Goal: Transaction & Acquisition: Purchase product/service

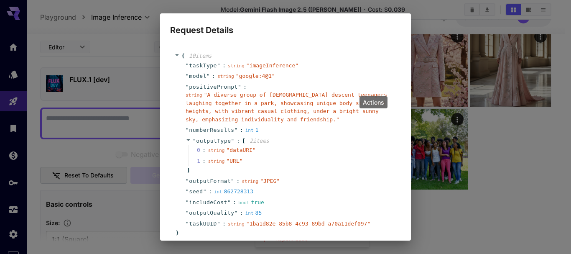
click at [527, 179] on div "Request Details { 10 item s " taskType " : string " imageInference " " model " …" at bounding box center [285, 127] width 571 height 254
click at [524, 177] on div "Request Details { 10 item s " taskType " : string " imageInference " " model " …" at bounding box center [285, 127] width 571 height 254
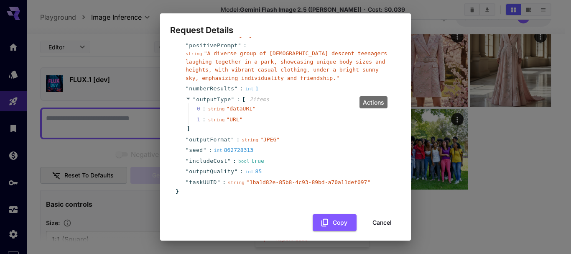
scroll to position [47, 0]
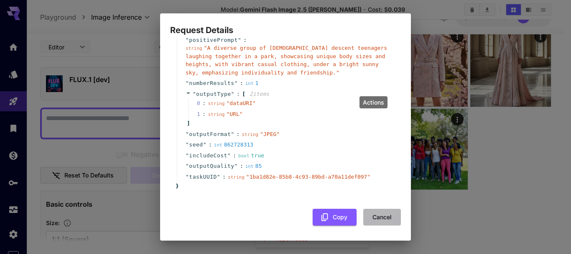
click at [375, 219] on button "Cancel" at bounding box center [382, 217] width 38 height 17
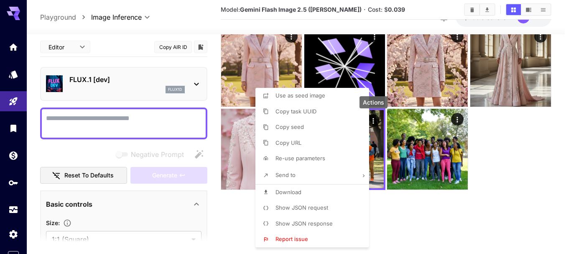
click at [443, 208] on div at bounding box center [285, 127] width 571 height 254
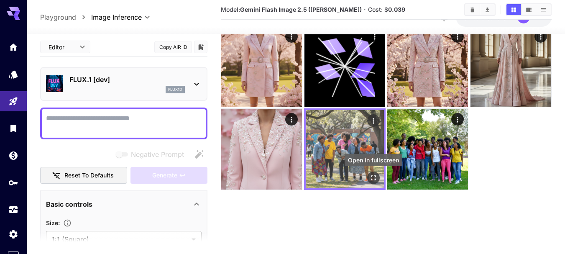
click at [372, 178] on icon "Open in fullscreen" at bounding box center [373, 178] width 8 height 8
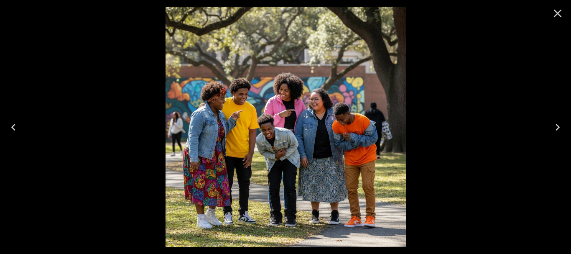
click at [558, 13] on icon "Close" at bounding box center [558, 14] width 8 height 8
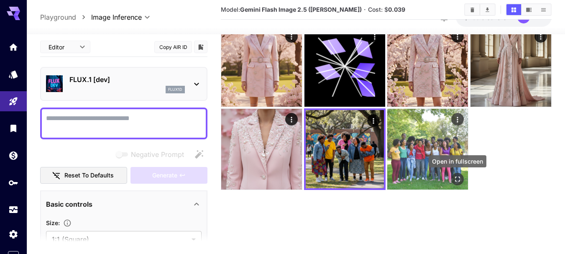
click at [458, 177] on icon "Open in fullscreen" at bounding box center [457, 179] width 8 height 8
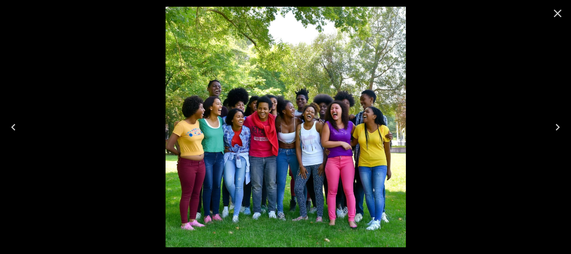
click at [559, 16] on icon "Close" at bounding box center [557, 13] width 13 height 13
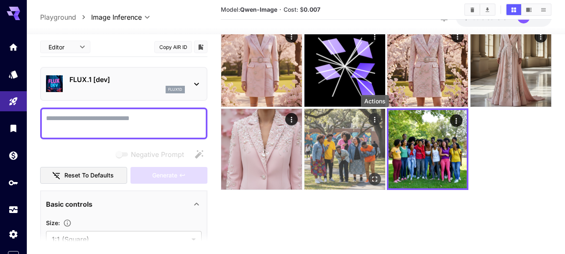
click at [377, 118] on icon "Actions" at bounding box center [375, 119] width 8 height 8
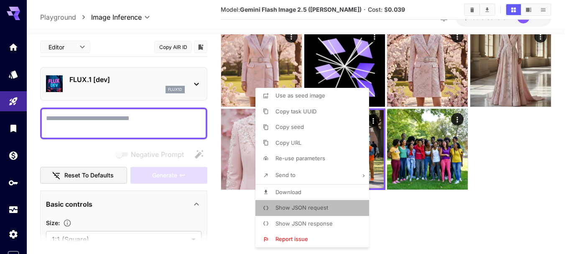
click at [295, 207] on span "Show JSON request" at bounding box center [302, 207] width 53 height 7
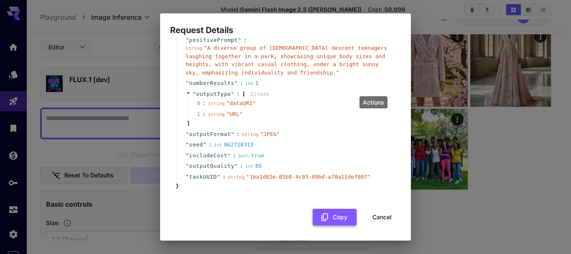
click at [320, 218] on icon "button" at bounding box center [324, 216] width 9 height 9
click at [373, 215] on button "Cancel" at bounding box center [382, 217] width 38 height 17
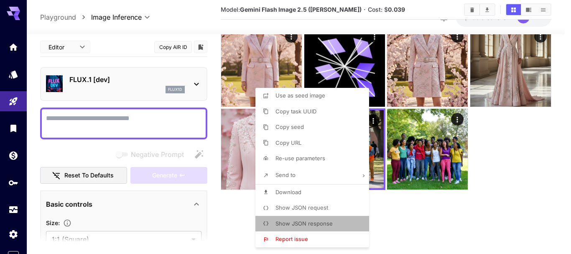
click at [295, 222] on span "Show JSON response" at bounding box center [304, 223] width 57 height 7
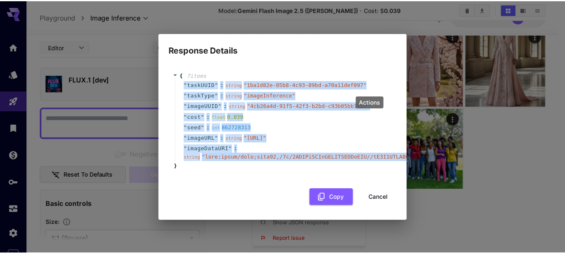
scroll to position [0, 15]
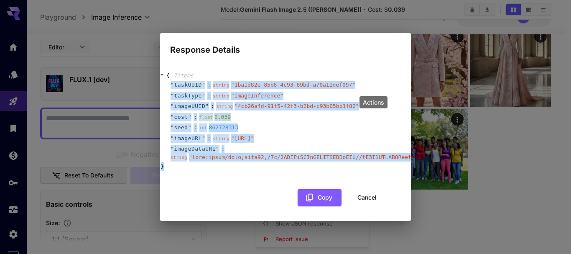
drag, startPoint x: 184, startPoint y: 72, endPoint x: 270, endPoint y: 172, distance: 131.7
click at [270, 171] on div "{ 7 item s " taskUUID " : string " 1ba1d82e-85b8-4c93-89bd-a70a11def097 " " tas…" at bounding box center [270, 121] width 223 height 99
click at [316, 198] on button "Copy" at bounding box center [320, 197] width 44 height 17
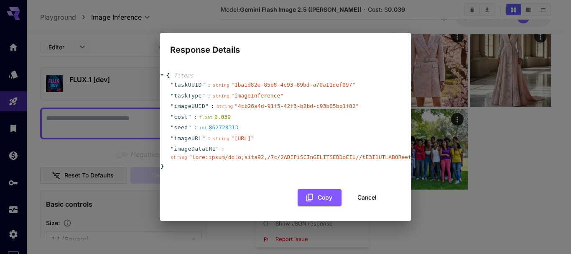
click at [262, 170] on div "{ 7 item s " taskUUID " : string " 1ba1d82e-85b8-4c93-89bd-a70a11def097 " " tas…" at bounding box center [270, 121] width 223 height 99
drag, startPoint x: 166, startPoint y: 69, endPoint x: 210, endPoint y: 141, distance: 83.5
click at [210, 141] on div "" taskUUID " : string " 1ba1d82e-85b8-4c93-89bd-a70a11def097 " " taskType " : s…" at bounding box center [272, 120] width 220 height 83
click at [227, 152] on div "" imageDataURI " : string " "" at bounding box center [272, 152] width 220 height 19
click at [233, 213] on div "{ 7 item s " taskUUID " : string " 1ba1d82e-85b8-4c93-89bd-a70a11def097 " " tas…" at bounding box center [270, 138] width 231 height 150
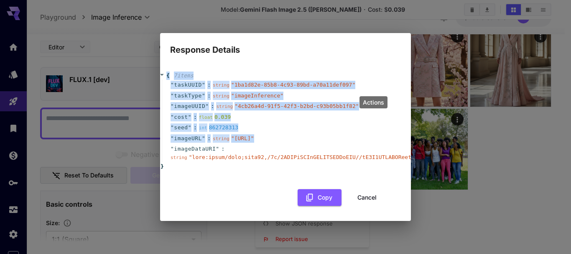
drag, startPoint x: 164, startPoint y: 51, endPoint x: 230, endPoint y: 143, distance: 113.5
click at [230, 143] on div "{ 7 item s " taskUUID " : string " 1ba1d82e-85b8-4c93-89bd-a70a11def097 " " tas…" at bounding box center [285, 138] width 251 height 165
copy div "{ 7 item s " taskUUID " : string " 1ba1d82e-85b8-4c93-89bd-a70a11def097 " " tas…"
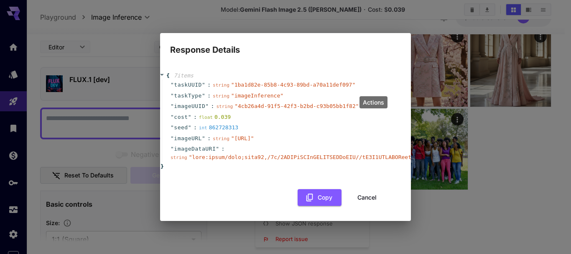
click at [507, 187] on div "Response Details { 7 item s " taskUUID " : string " 1ba1d82e-85b8-4c93-89bd-a70…" at bounding box center [285, 127] width 571 height 254
click at [371, 202] on button "Cancel" at bounding box center [367, 197] width 38 height 17
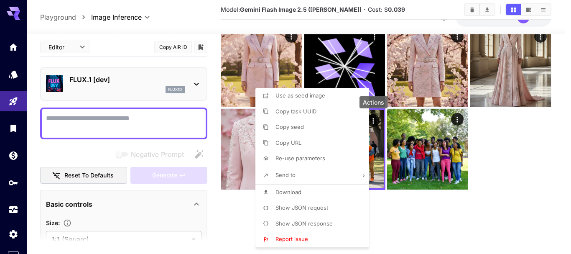
click at [498, 176] on div at bounding box center [285, 127] width 571 height 254
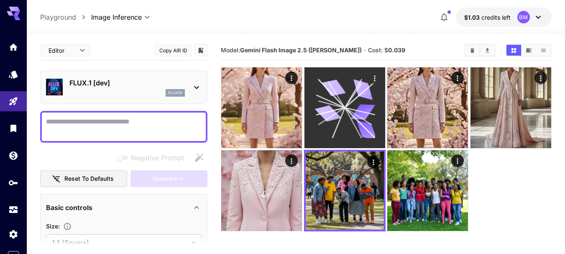
scroll to position [0, 0]
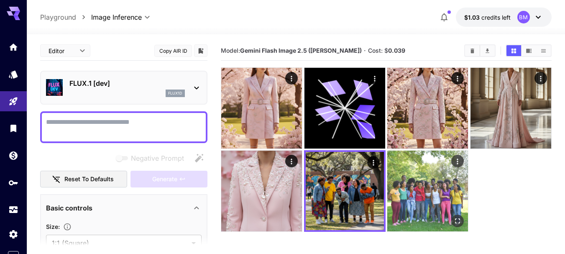
click at [429, 187] on img at bounding box center [427, 191] width 81 height 81
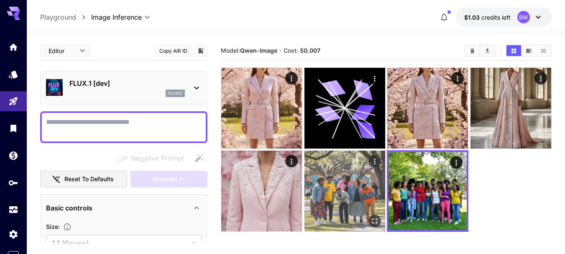
click at [350, 189] on img at bounding box center [345, 191] width 81 height 81
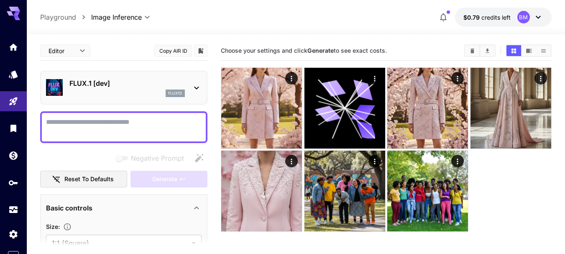
click at [539, 17] on icon at bounding box center [538, 17] width 5 height 3
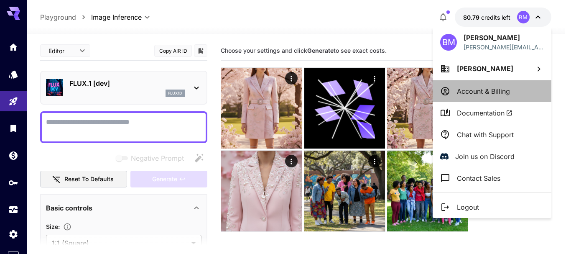
click at [483, 92] on p "Account & Billing" at bounding box center [483, 91] width 53 height 10
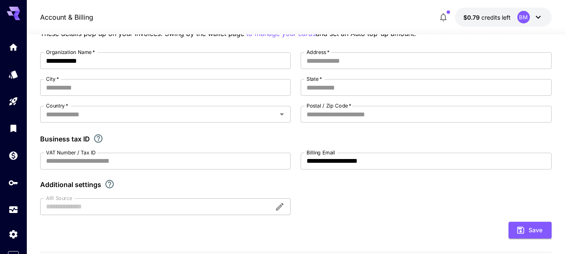
scroll to position [90, 0]
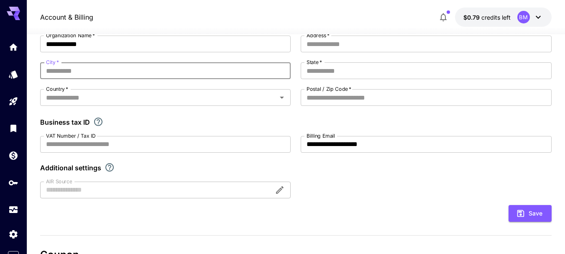
click at [117, 63] on input "City   *" at bounding box center [165, 70] width 251 height 17
click at [192, 90] on div "Country   *" at bounding box center [165, 97] width 251 height 17
type input "*****"
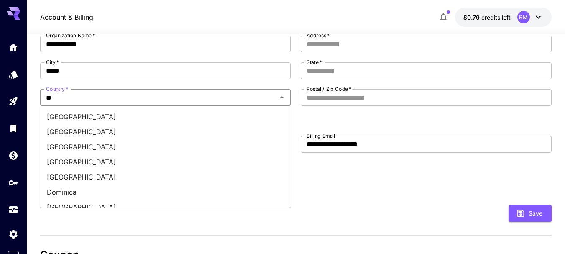
type input "***"
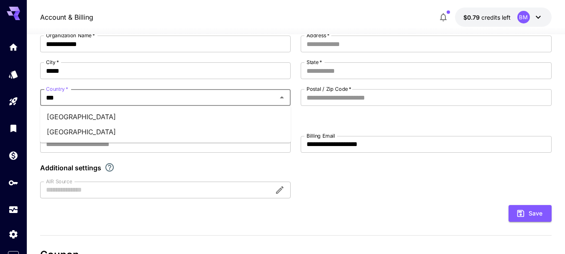
click at [60, 128] on li "Nigeria" at bounding box center [165, 131] width 251 height 15
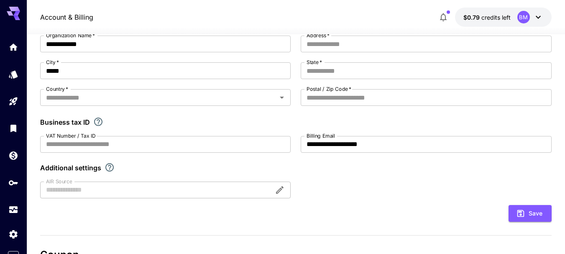
type input "*******"
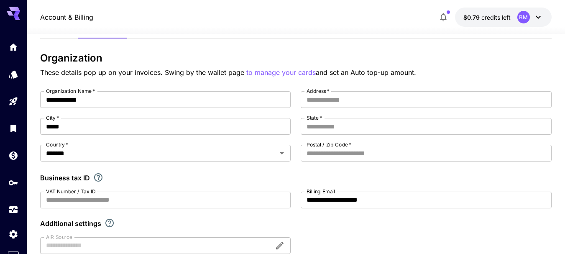
scroll to position [48, 0]
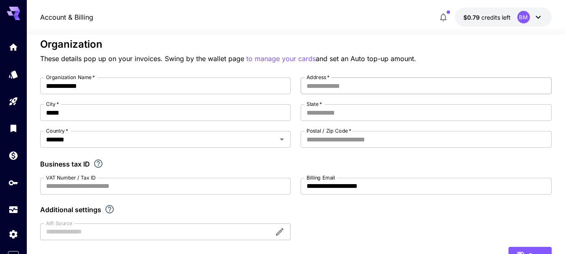
click at [363, 80] on input "Address   *" at bounding box center [426, 85] width 251 height 17
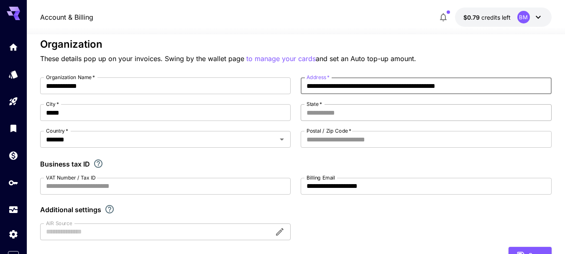
type input "**********"
click at [335, 108] on input "State   *" at bounding box center [426, 112] width 251 height 17
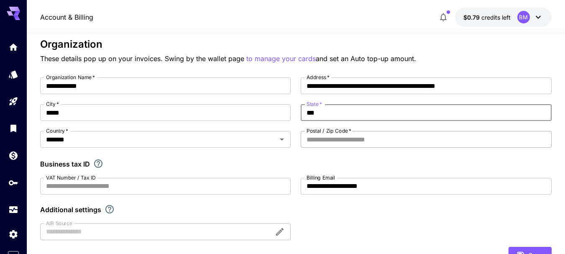
type input "***"
click at [348, 139] on input "Postal / Zip Code   *" at bounding box center [426, 139] width 251 height 17
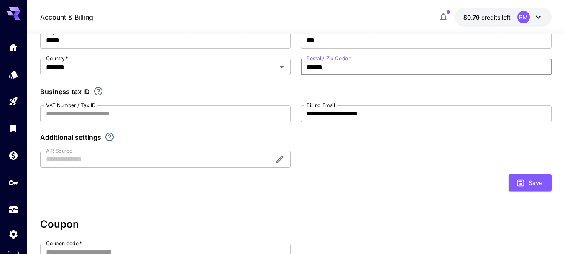
scroll to position [132, 0]
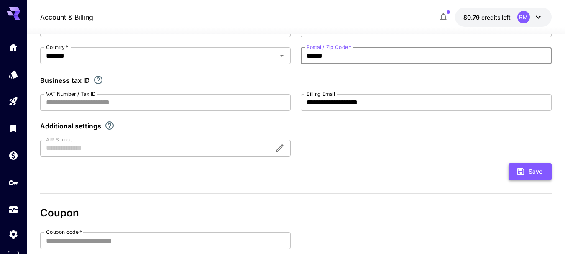
type input "******"
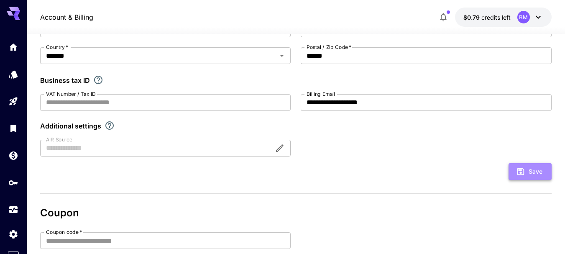
click at [530, 172] on button "Save" at bounding box center [530, 171] width 43 height 17
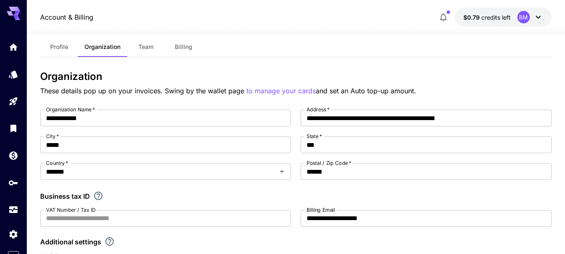
scroll to position [6, 0]
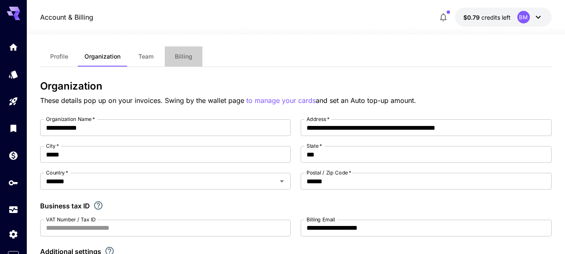
click at [186, 59] on span "Billing" at bounding box center [184, 57] width 18 height 8
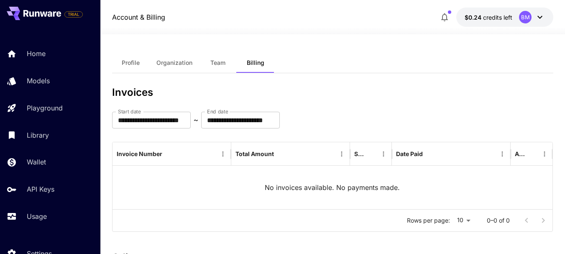
click at [206, 64] on button "Team" at bounding box center [218, 63] width 38 height 20
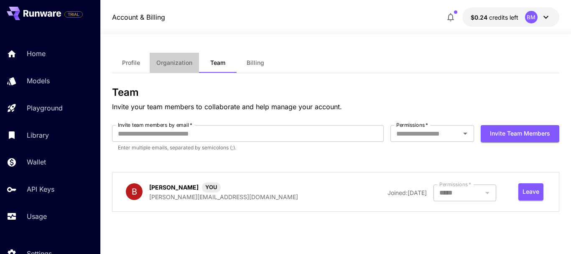
click at [178, 62] on span "Organization" at bounding box center [174, 63] width 36 height 8
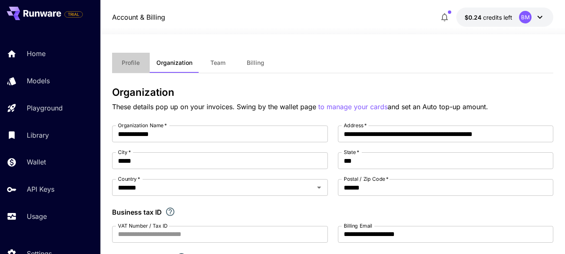
click at [137, 58] on button "Profile" at bounding box center [131, 63] width 38 height 20
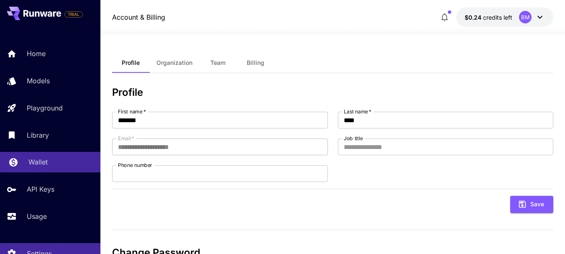
click at [37, 160] on p "Wallet" at bounding box center [37, 162] width 19 height 10
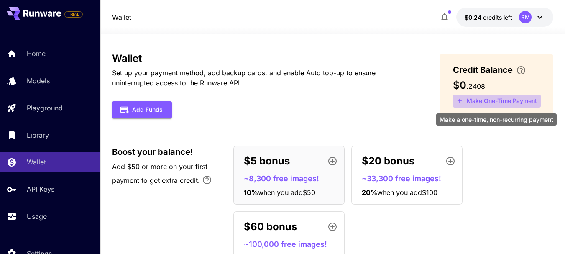
click at [491, 100] on button "Make One-Time Payment" at bounding box center [497, 101] width 88 height 13
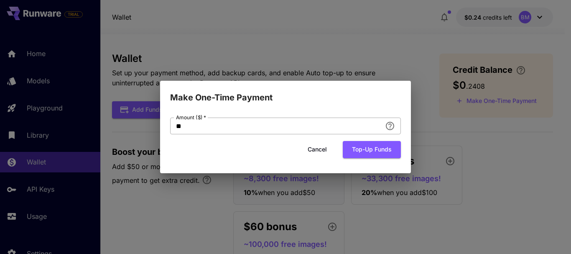
click at [218, 130] on input "**" at bounding box center [276, 126] width 212 height 17
type input "*"
type input "**"
click at [191, 152] on div "Cancel Top-up funds" at bounding box center [285, 149] width 231 height 17
click at [371, 150] on button "Top-up funds" at bounding box center [372, 149] width 58 height 17
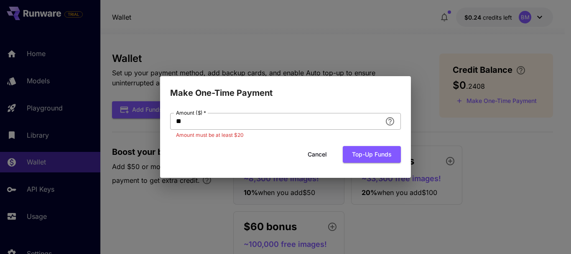
click at [188, 118] on input "**" at bounding box center [276, 121] width 212 height 17
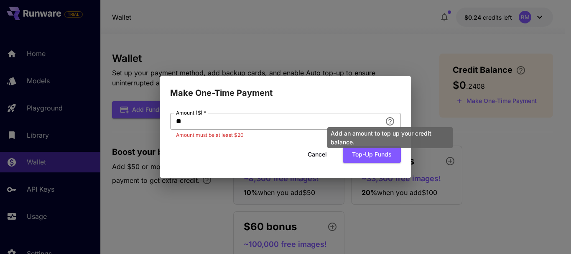
click at [392, 120] on icon "Add an amount to top up your credit balance." at bounding box center [390, 121] width 10 height 10
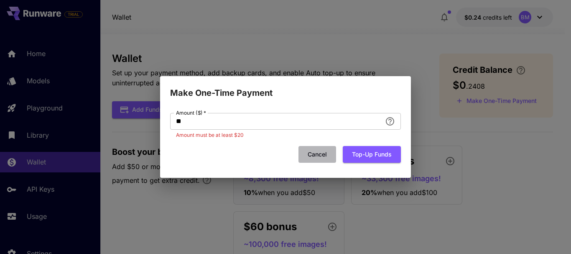
click at [328, 154] on button "Cancel" at bounding box center [318, 154] width 38 height 17
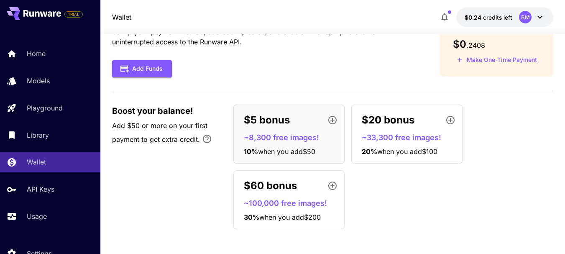
scroll to position [41, 0]
